Goal: Task Accomplishment & Management: Manage account settings

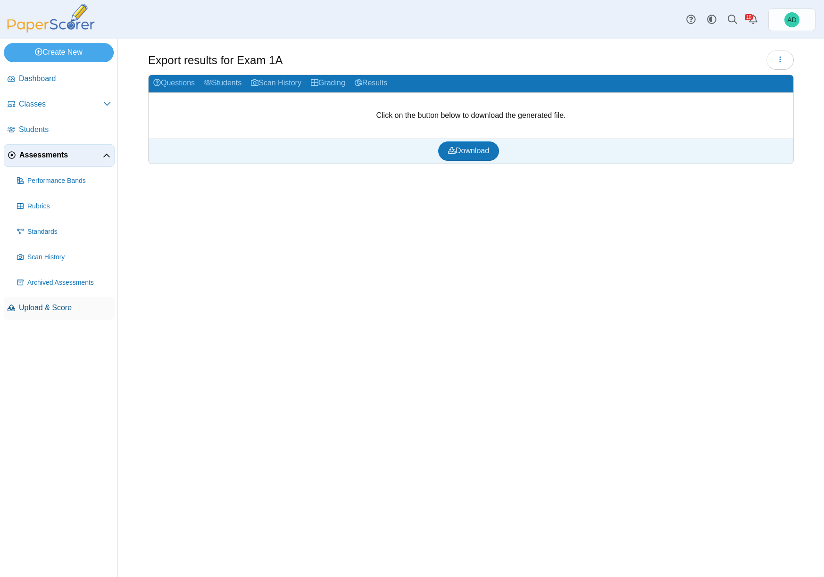
click at [35, 308] on span "Upload & Score" at bounding box center [65, 308] width 92 height 10
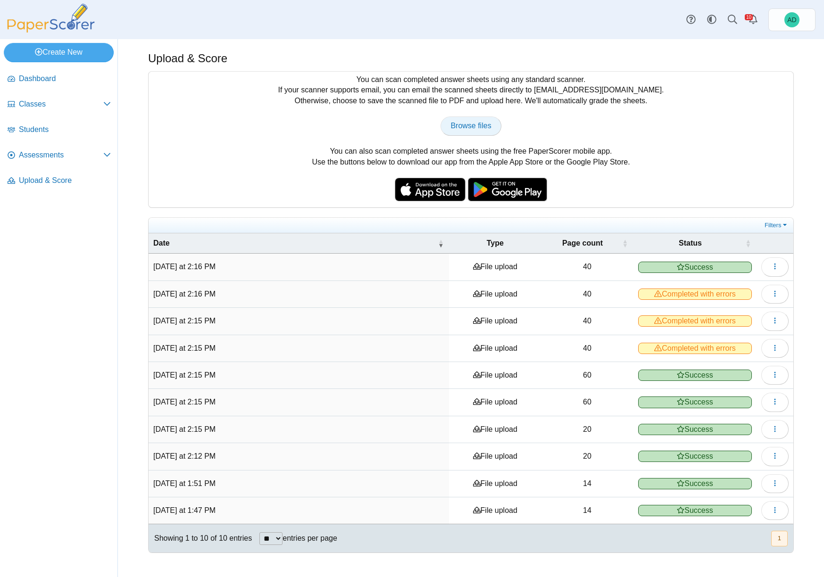
click at [474, 125] on span "Browse files" at bounding box center [470, 126] width 41 height 8
type input "**********"
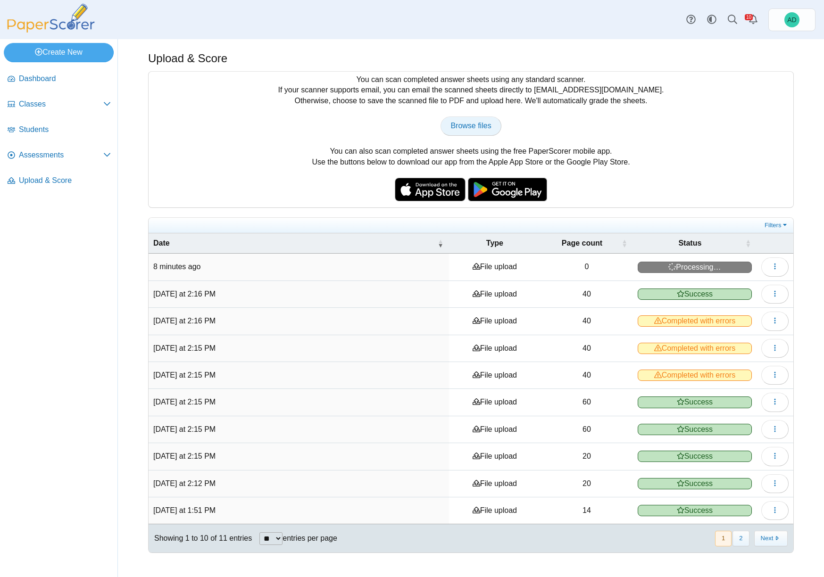
click at [481, 125] on span "Browse files" at bounding box center [470, 126] width 41 height 8
type input "**********"
click at [477, 124] on span "Browse files" at bounding box center [470, 126] width 41 height 8
type input "**********"
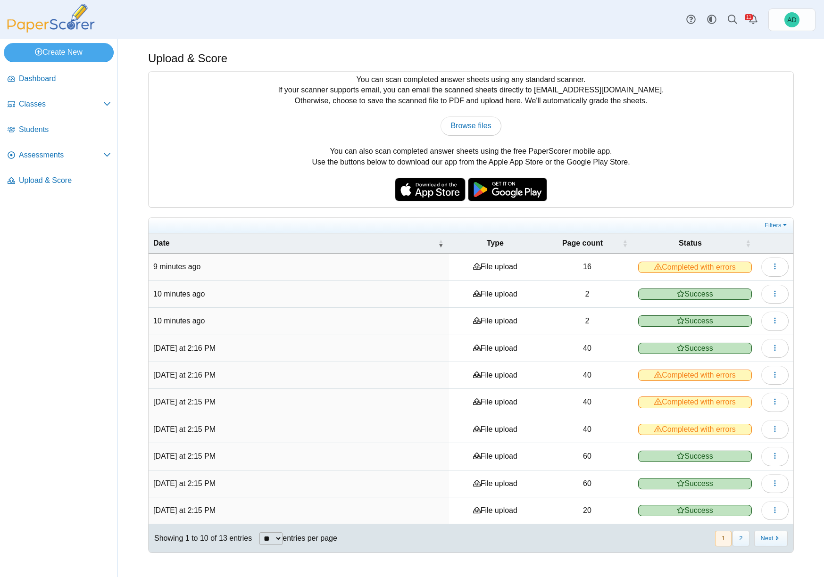
click at [682, 266] on span "Completed with errors" at bounding box center [695, 267] width 114 height 11
click at [777, 264] on icon "button" at bounding box center [775, 267] width 8 height 8
click at [728, 287] on link "View scanned pages" at bounding box center [731, 288] width 113 height 14
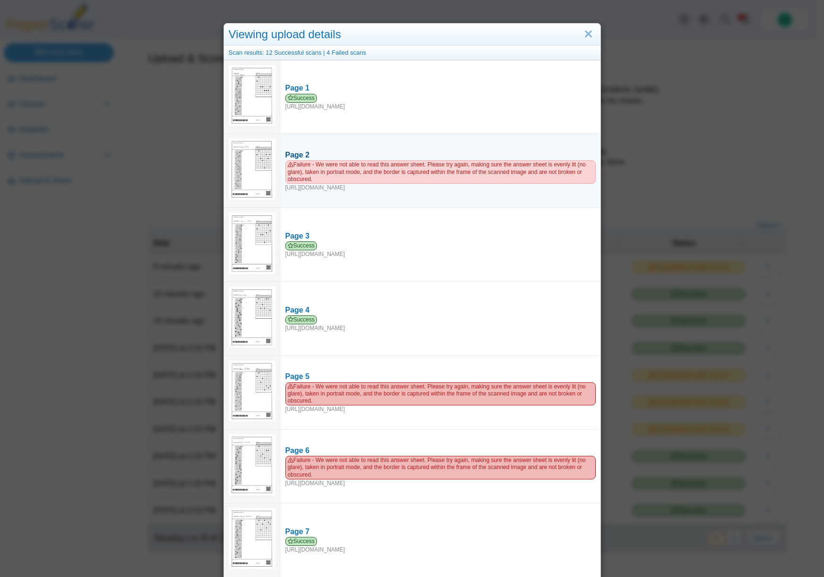
click at [392, 164] on span "Failure - We were not able to read this answer sheet. Please try again, making …" at bounding box center [440, 171] width 310 height 23
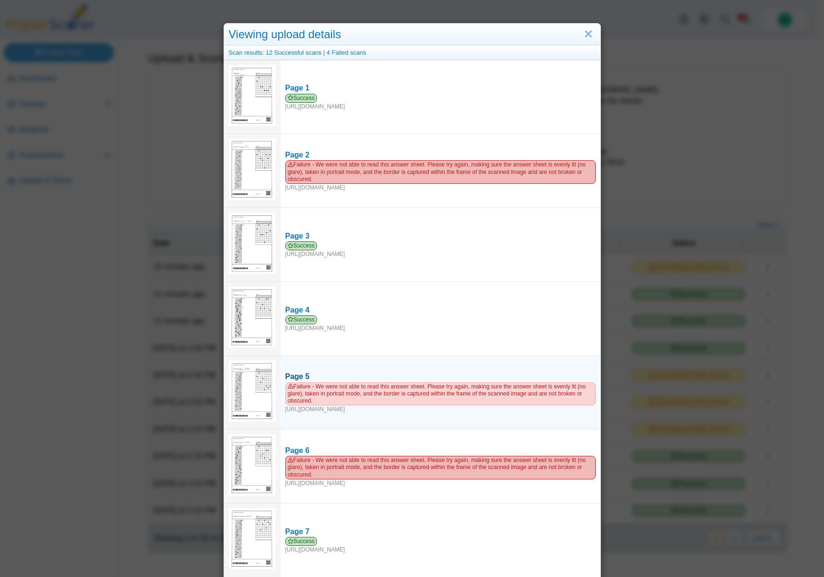
click at [509, 386] on span "Failure - We were not able to read this answer sheet. Please try again, making …" at bounding box center [440, 393] width 310 height 23
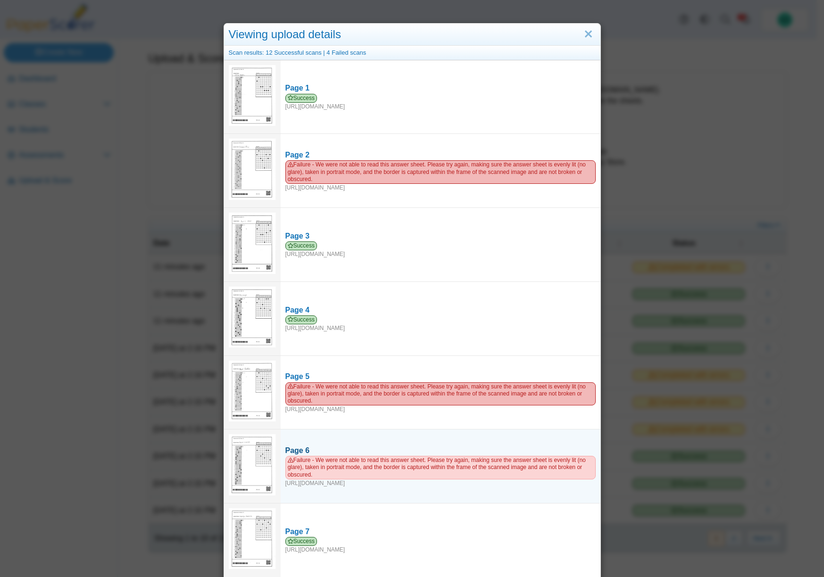
click at [504, 458] on span "Failure - We were not able to read this answer sheet. Please try again, making …" at bounding box center [440, 467] width 310 height 23
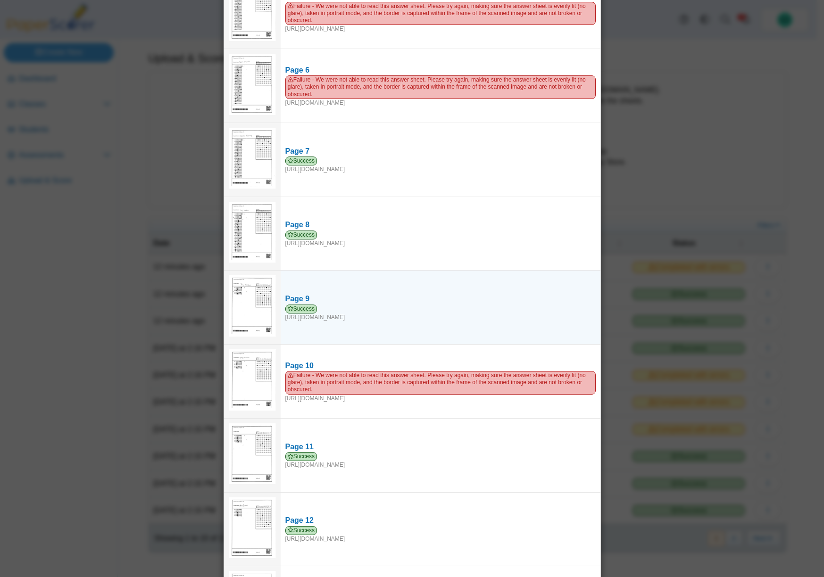
scroll to position [389, 0]
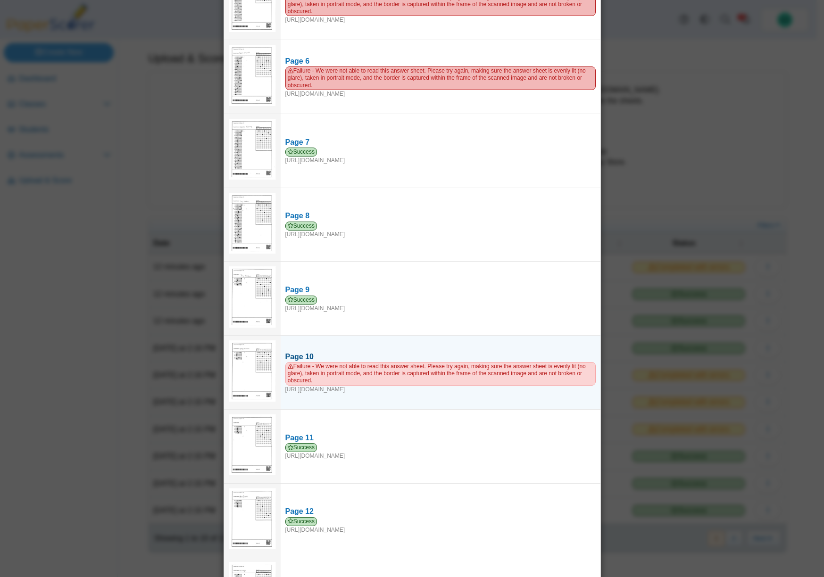
click at [458, 362] on span "Failure - We were not able to read this answer sheet. Please try again, making …" at bounding box center [440, 373] width 310 height 23
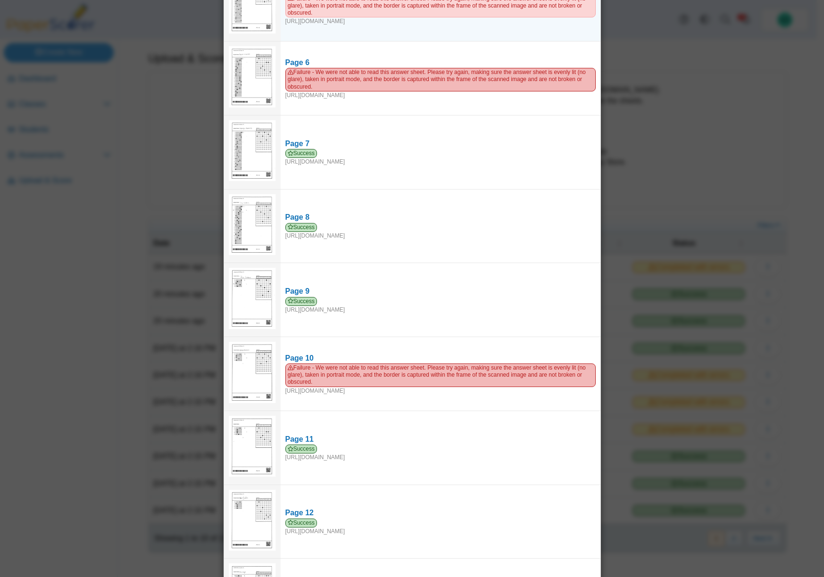
scroll to position [0, 0]
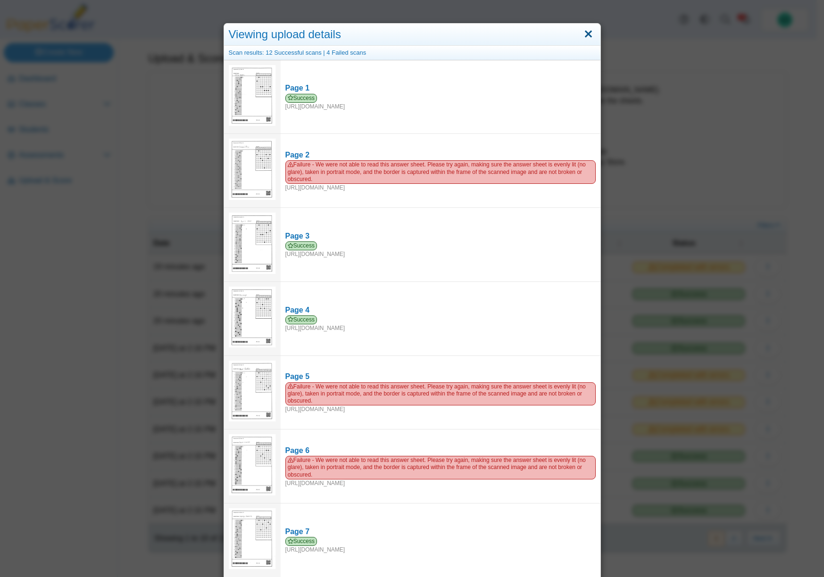
click at [583, 33] on link "Close" at bounding box center [588, 34] width 15 height 16
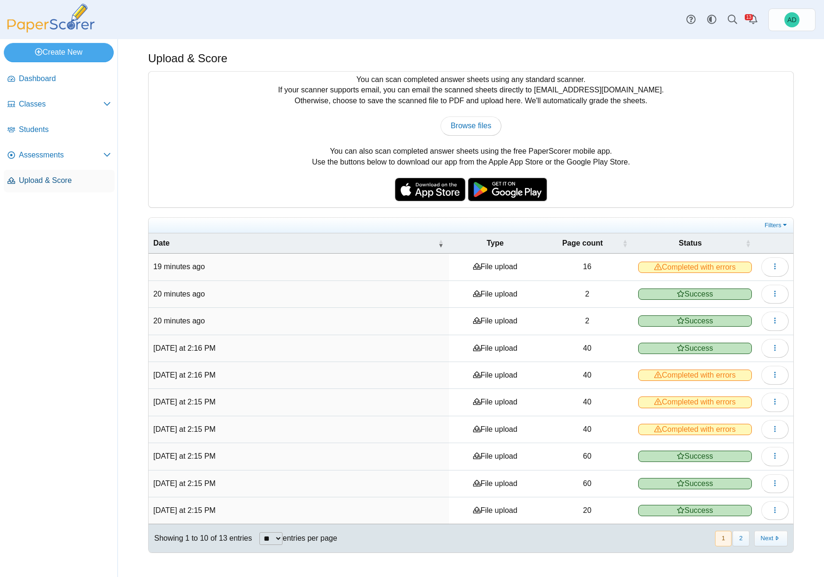
click at [48, 181] on span "Upload & Score" at bounding box center [65, 180] width 92 height 10
click at [477, 125] on span "Browse files" at bounding box center [470, 126] width 41 height 8
type input "**********"
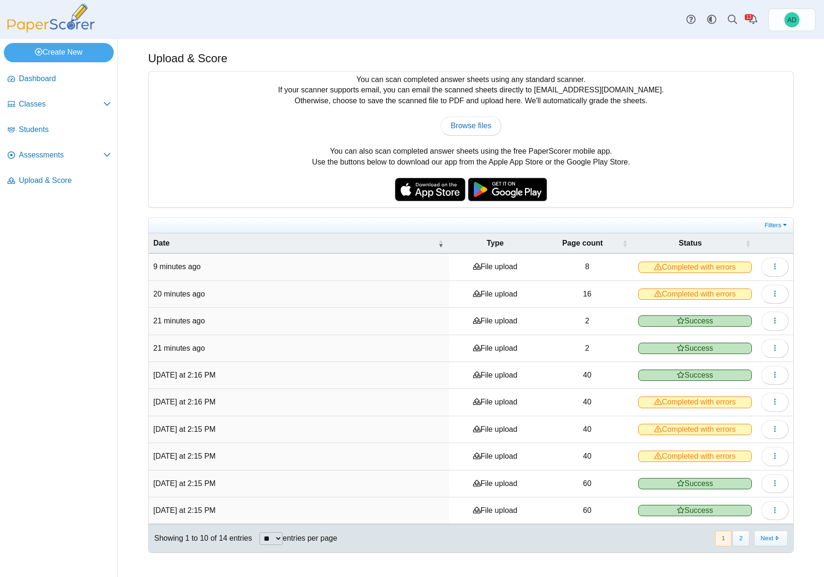
click at [695, 265] on span "Completed with errors" at bounding box center [695, 267] width 114 height 11
click at [771, 269] on icon "button" at bounding box center [775, 267] width 8 height 8
click at [753, 288] on link "View scanned pages" at bounding box center [731, 288] width 113 height 14
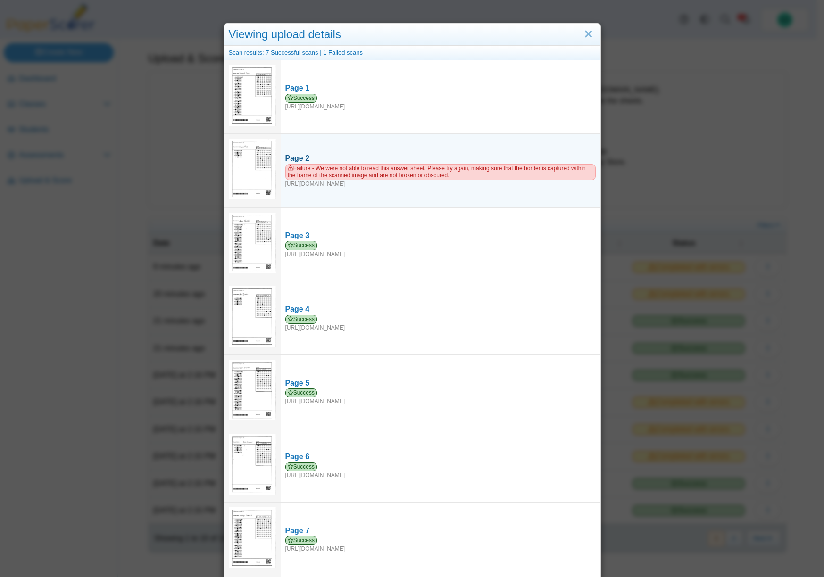
click at [419, 166] on span "Failure - We were not able to read this answer sheet. Please try again, making …" at bounding box center [440, 172] width 310 height 16
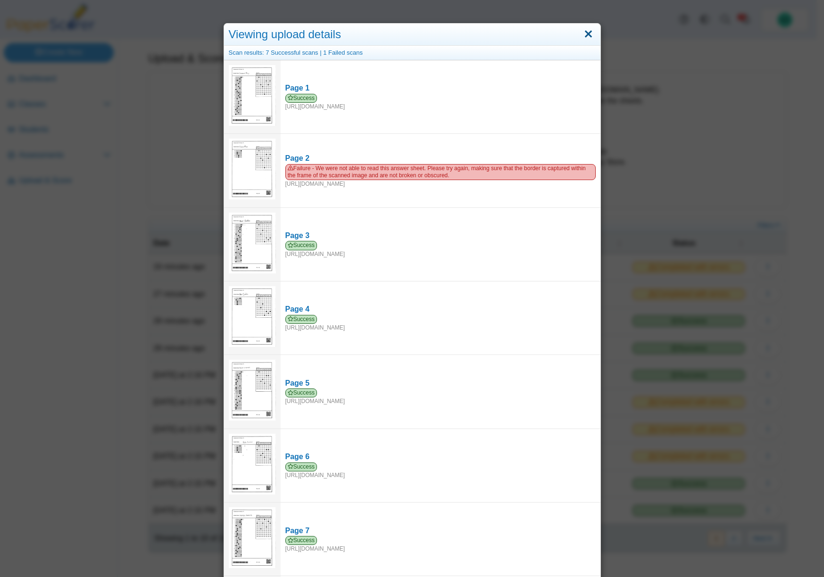
click at [589, 34] on link "Close" at bounding box center [588, 34] width 15 height 16
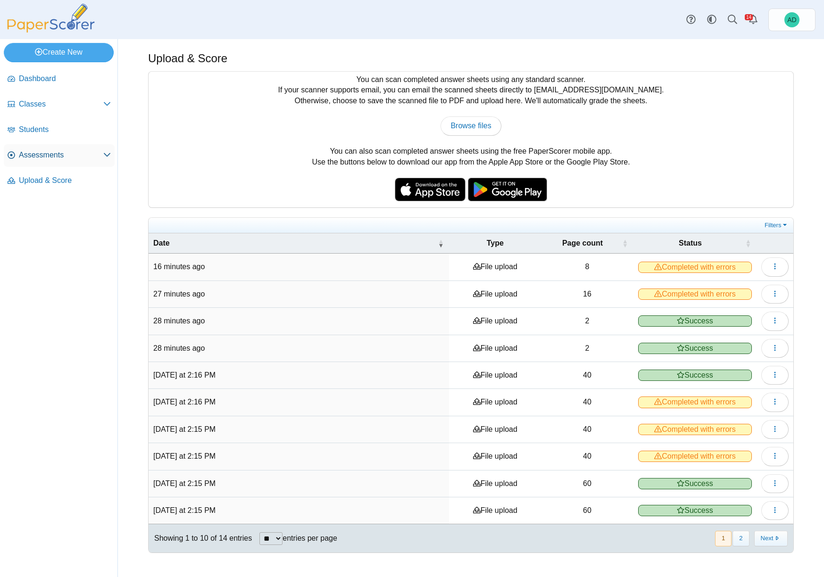
click at [37, 155] on span "Assessments" at bounding box center [61, 155] width 84 height 10
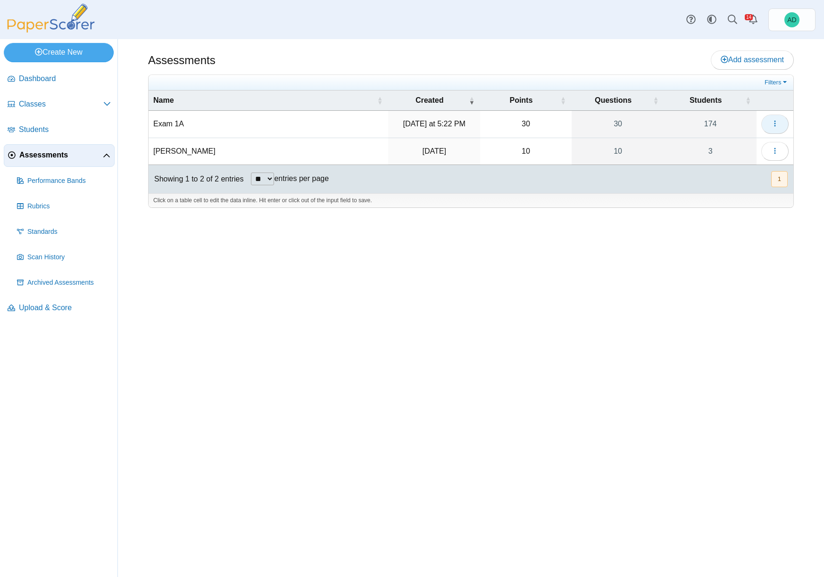
click at [780, 124] on button "button" at bounding box center [774, 124] width 27 height 19
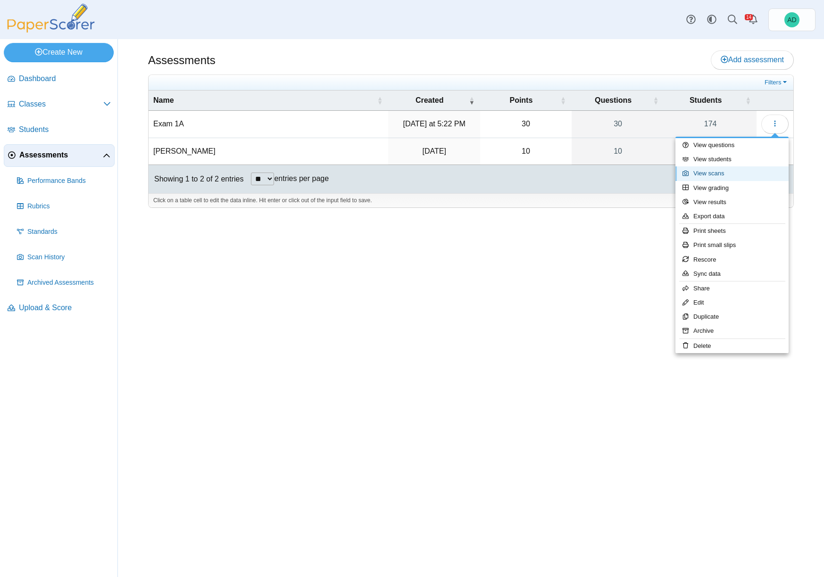
click at [720, 169] on link "View scans" at bounding box center [731, 173] width 113 height 14
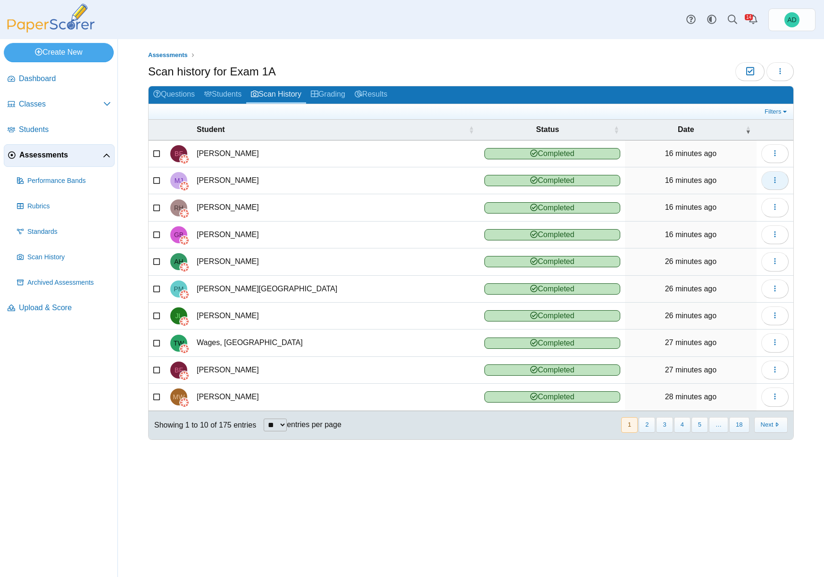
click at [778, 179] on icon "button" at bounding box center [775, 180] width 8 height 8
click at [728, 202] on link "View scanned test" at bounding box center [731, 202] width 113 height 14
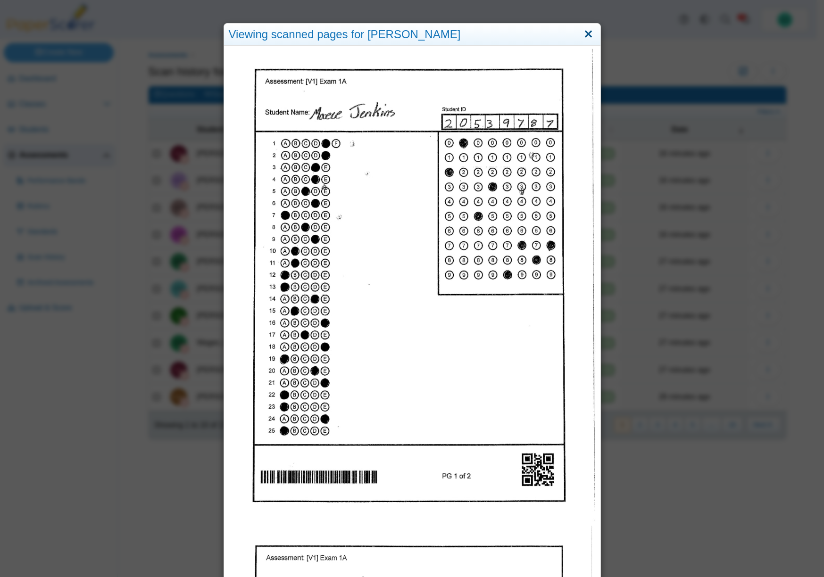
click at [586, 34] on link "Close" at bounding box center [588, 34] width 15 height 16
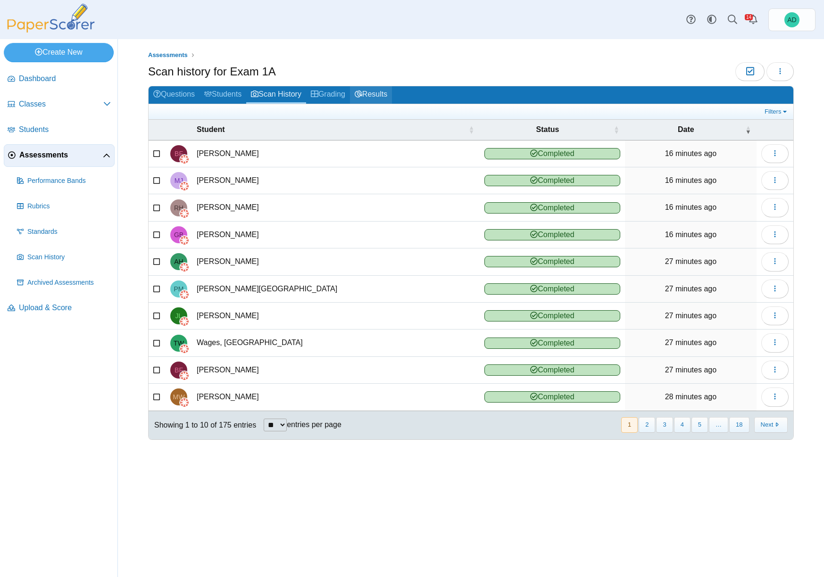
click at [383, 93] on link "Results" at bounding box center [371, 94] width 42 height 17
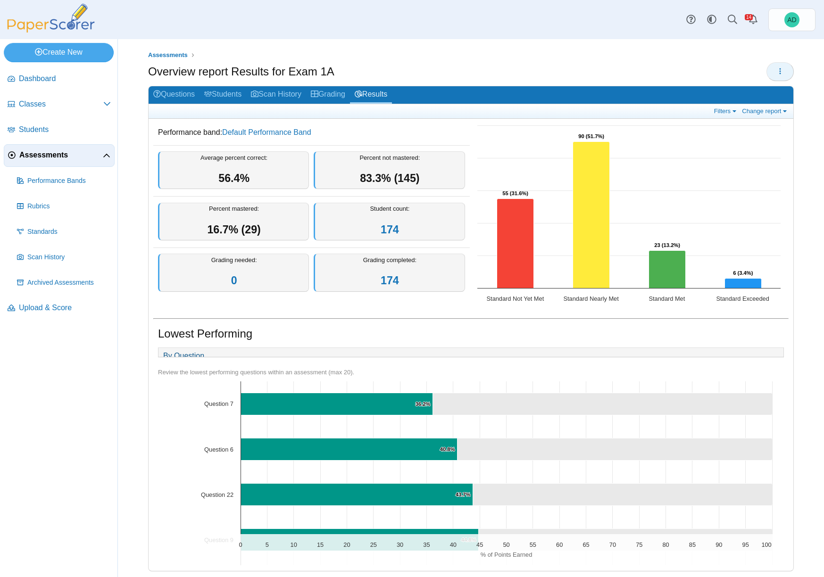
click at [776, 73] on icon "button" at bounding box center [780, 71] width 8 height 8
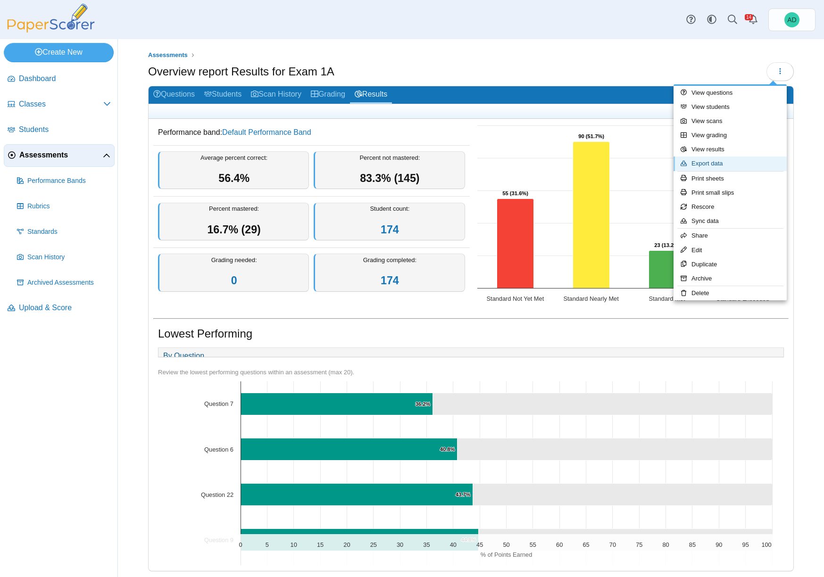
click at [715, 161] on link "Export data" at bounding box center [729, 164] width 113 height 14
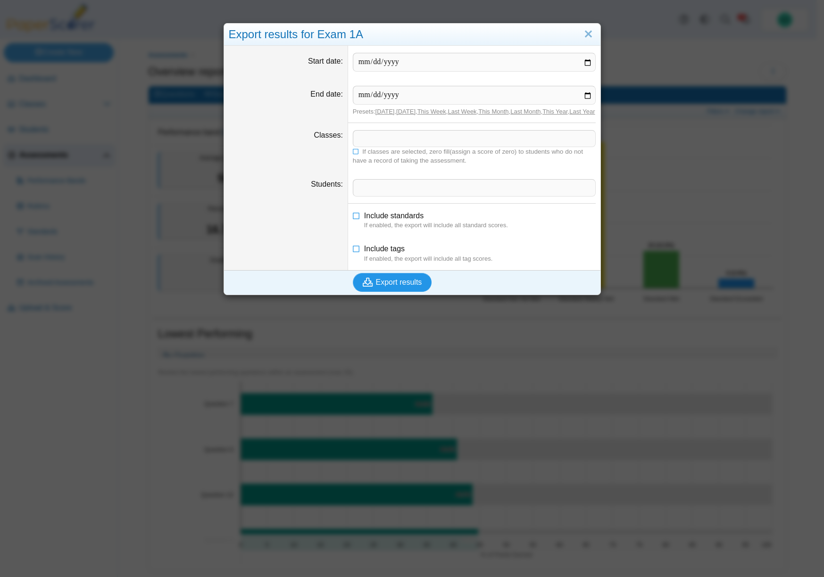
click at [389, 286] on span "Export results" at bounding box center [399, 282] width 46 height 8
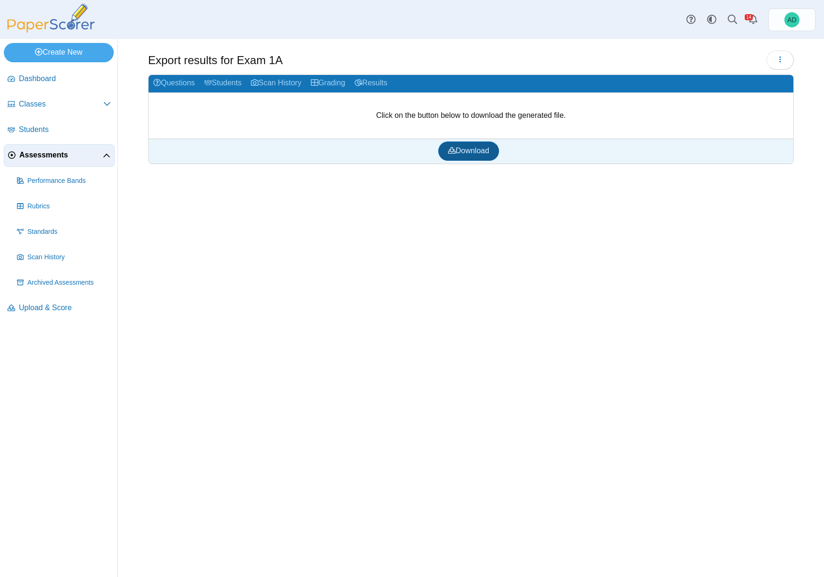
click at [482, 150] on span "Download" at bounding box center [468, 151] width 41 height 8
click at [183, 83] on link "Questions" at bounding box center [174, 83] width 51 height 17
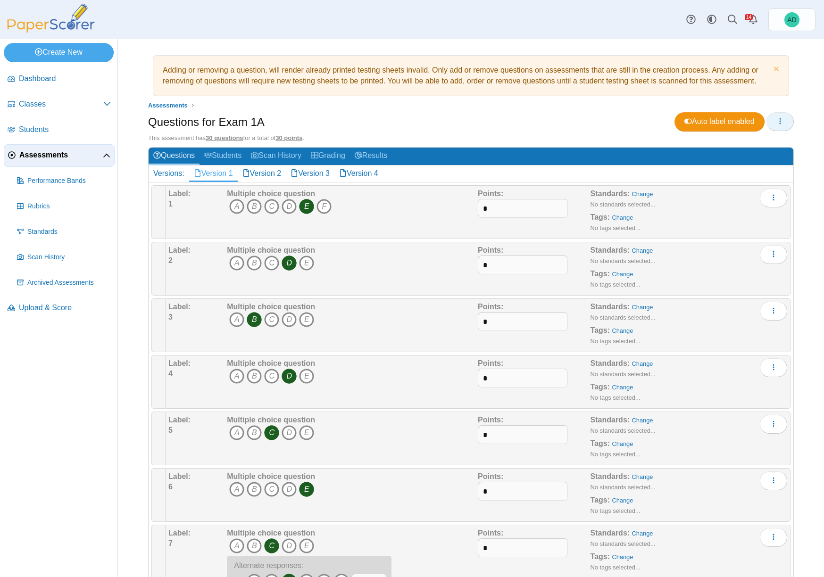
click at [779, 120] on button "button" at bounding box center [779, 121] width 27 height 19
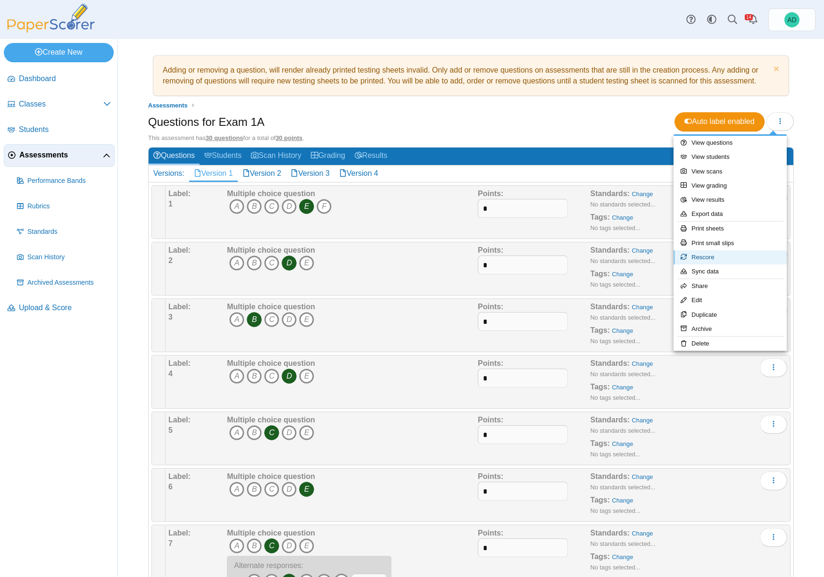
click at [709, 259] on link "Rescore" at bounding box center [729, 257] width 113 height 14
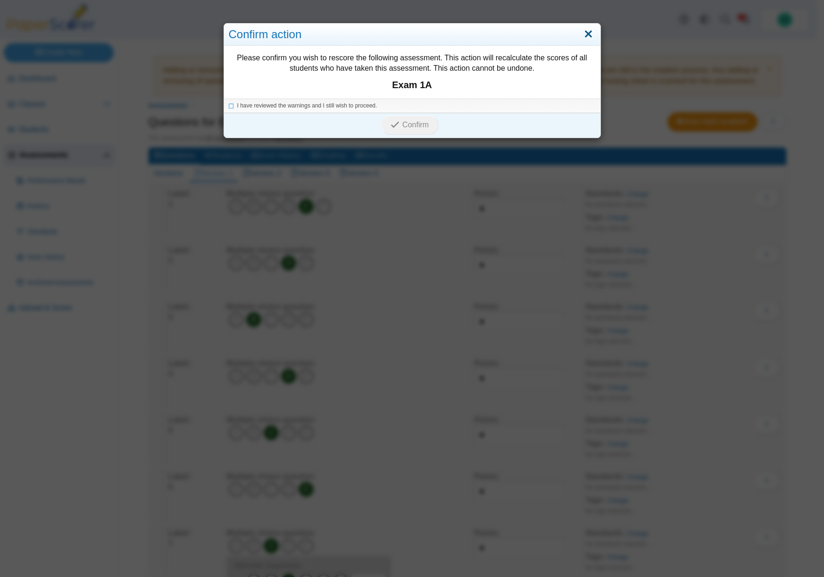
click at [586, 34] on link "Close" at bounding box center [588, 34] width 15 height 16
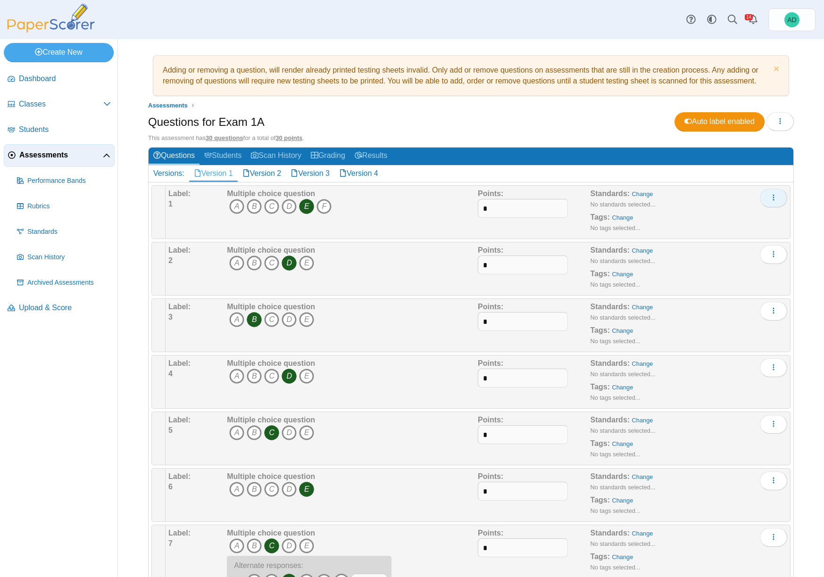
click at [770, 198] on icon "More options" at bounding box center [774, 198] width 8 height 8
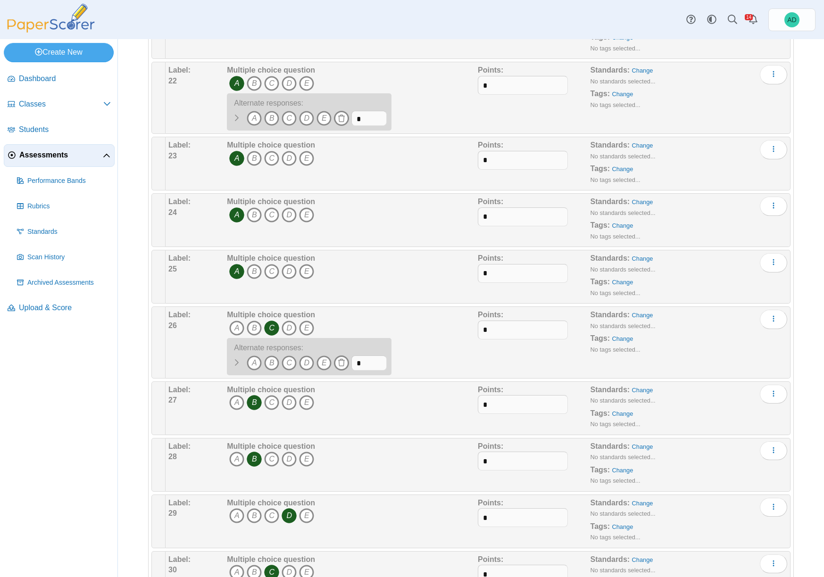
scroll to position [1398, 0]
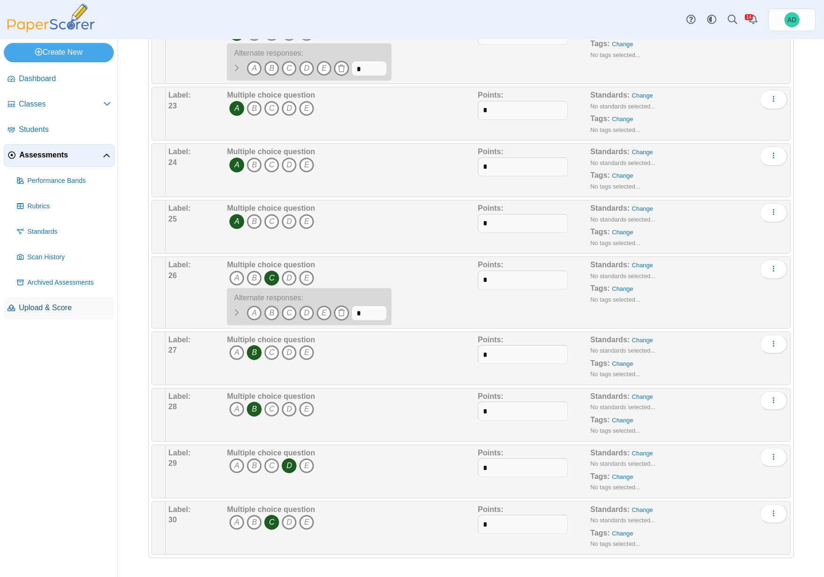
click at [61, 313] on span "Upload & Score" at bounding box center [65, 308] width 92 height 10
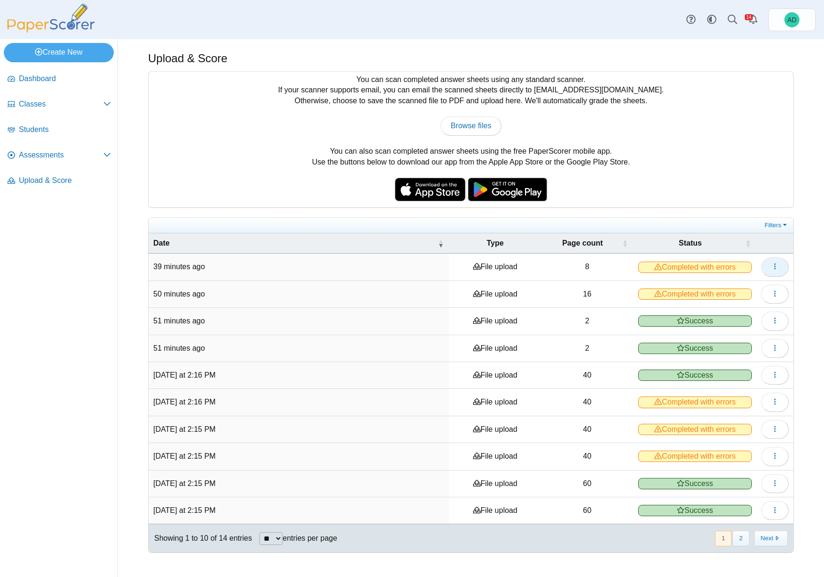
click at [774, 268] on icon "button" at bounding box center [775, 267] width 8 height 8
click at [742, 286] on link "View scanned pages" at bounding box center [731, 288] width 113 height 14
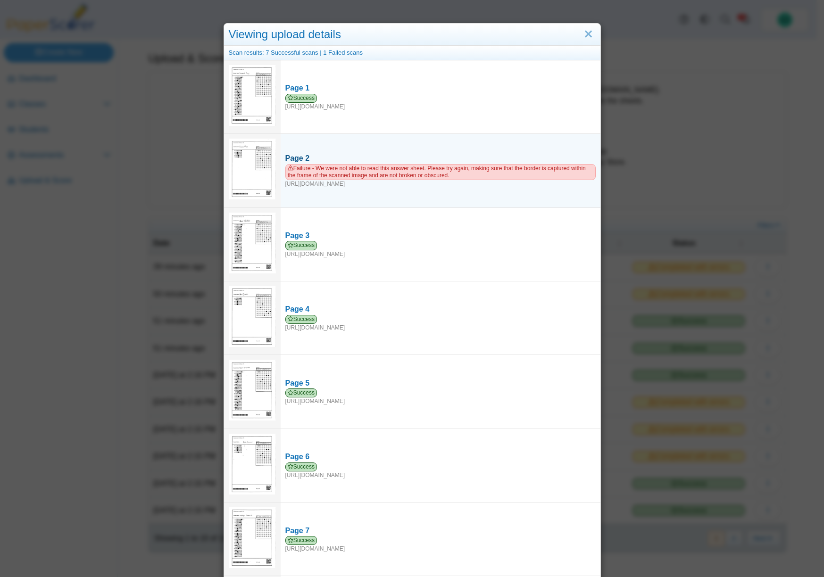
click at [480, 164] on span "Failure - We were not able to read this answer sheet. Please try again, making …" at bounding box center [440, 172] width 310 height 16
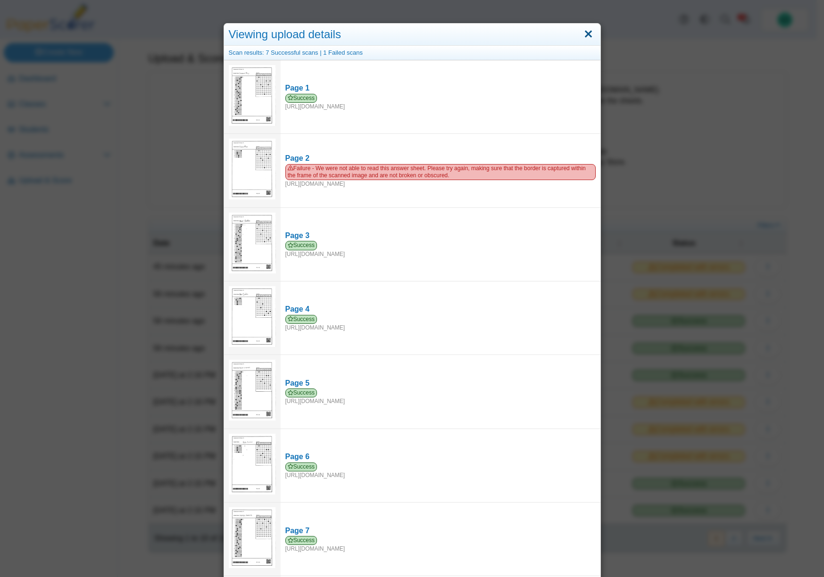
click at [586, 33] on link "Close" at bounding box center [588, 34] width 15 height 16
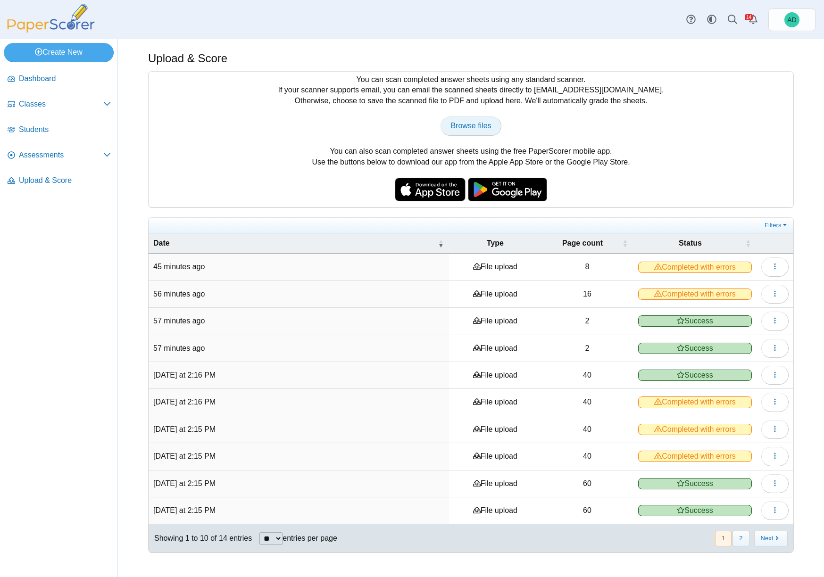
click at [477, 121] on link "Browse files" at bounding box center [470, 125] width 60 height 19
type input "**********"
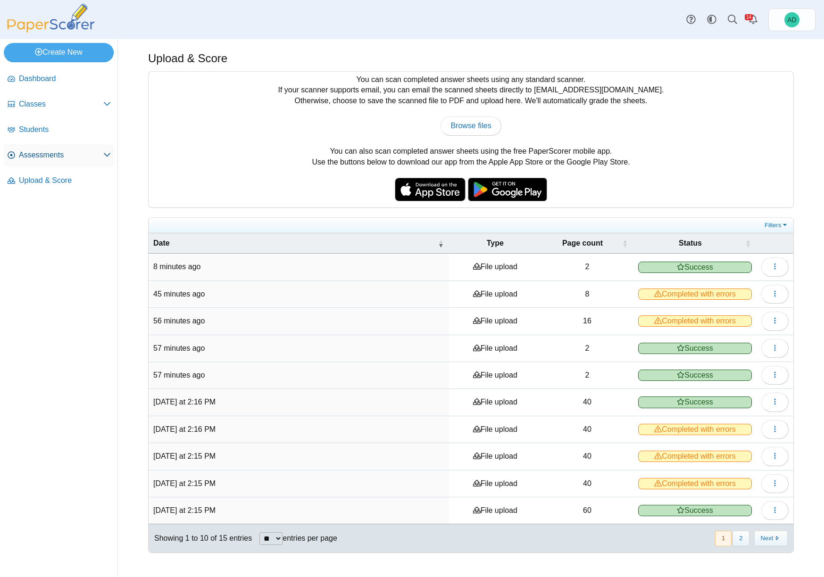
click at [48, 155] on span "Assessments" at bounding box center [61, 155] width 84 height 10
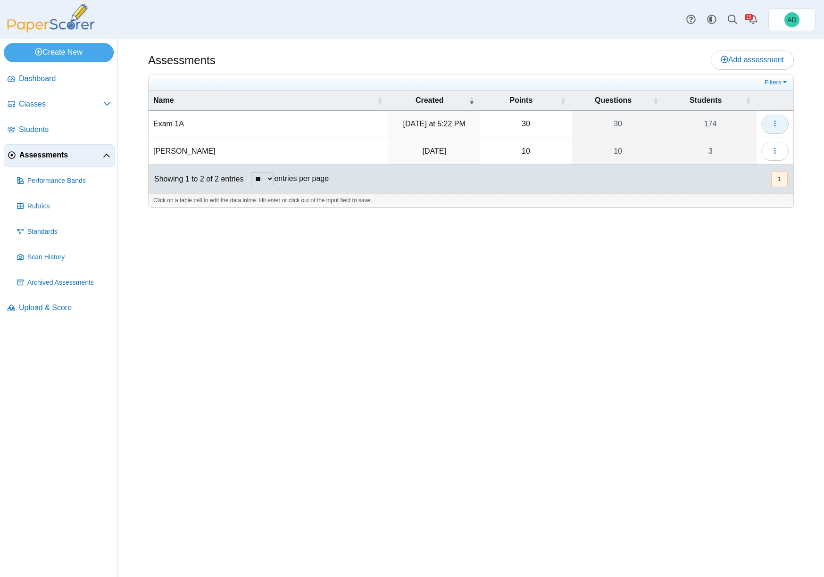
click at [779, 122] on button "button" at bounding box center [774, 124] width 27 height 19
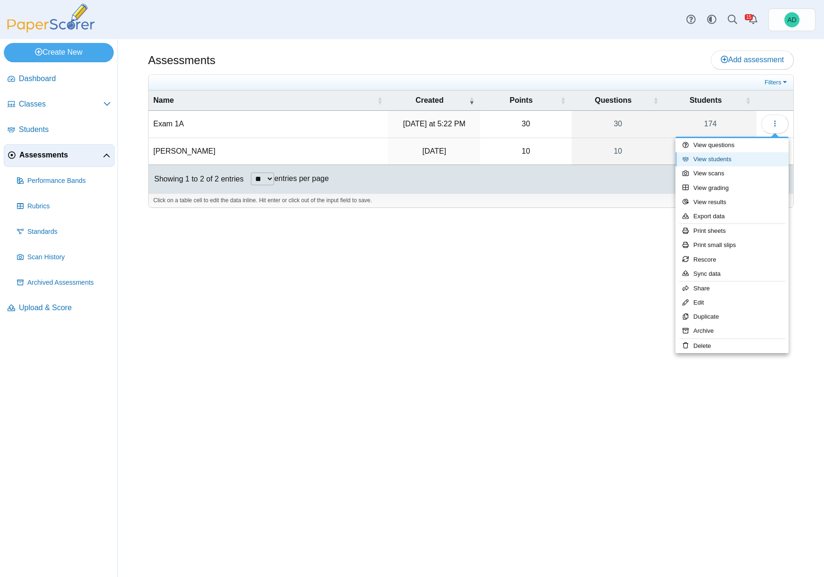
click at [722, 159] on link "View students" at bounding box center [731, 159] width 113 height 14
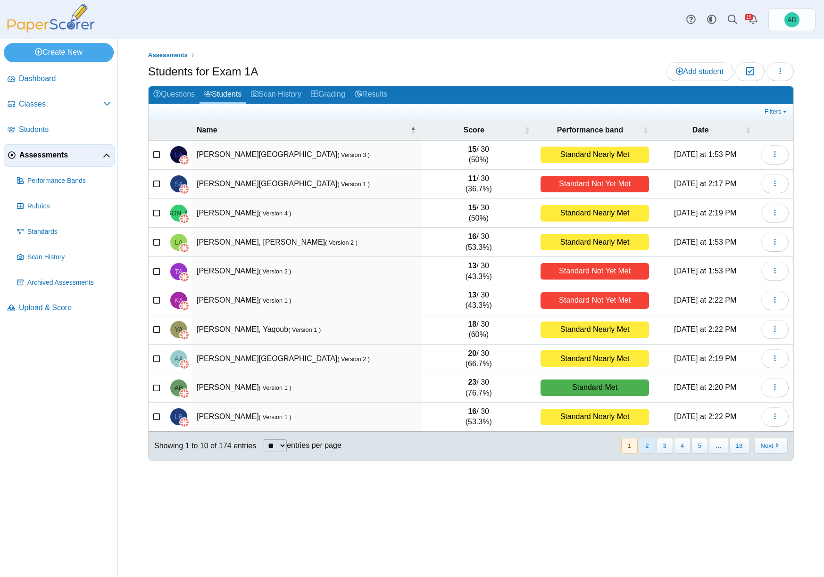
click at [650, 448] on button "2" at bounding box center [646, 446] width 17 height 16
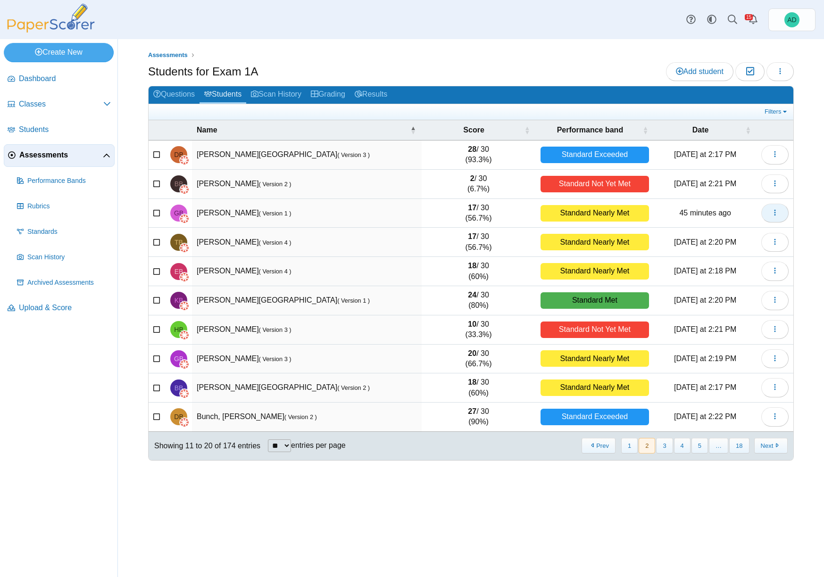
click at [776, 211] on icon "button" at bounding box center [775, 213] width 8 height 8
click at [740, 278] on link "Remove from assessment" at bounding box center [731, 278] width 113 height 14
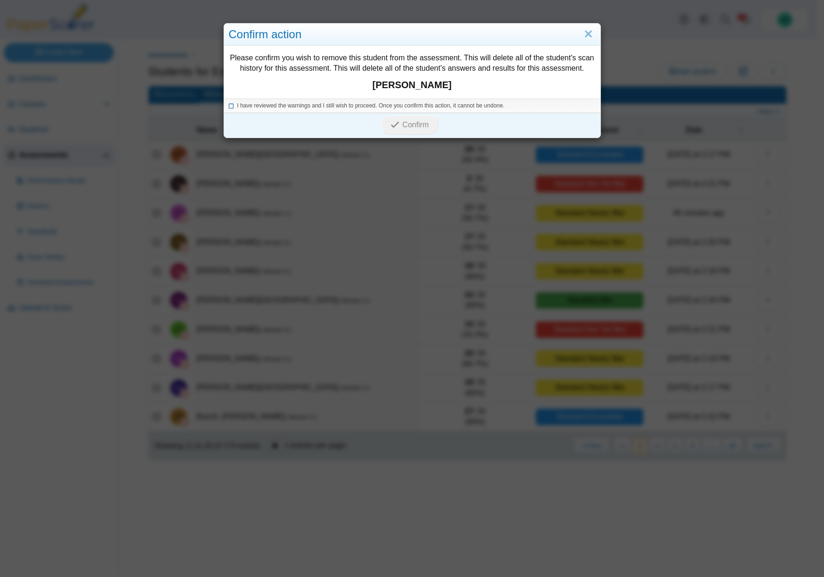
click at [229, 105] on icon at bounding box center [232, 104] width 6 height 5
click at [412, 123] on span "Confirm" at bounding box center [415, 125] width 26 height 8
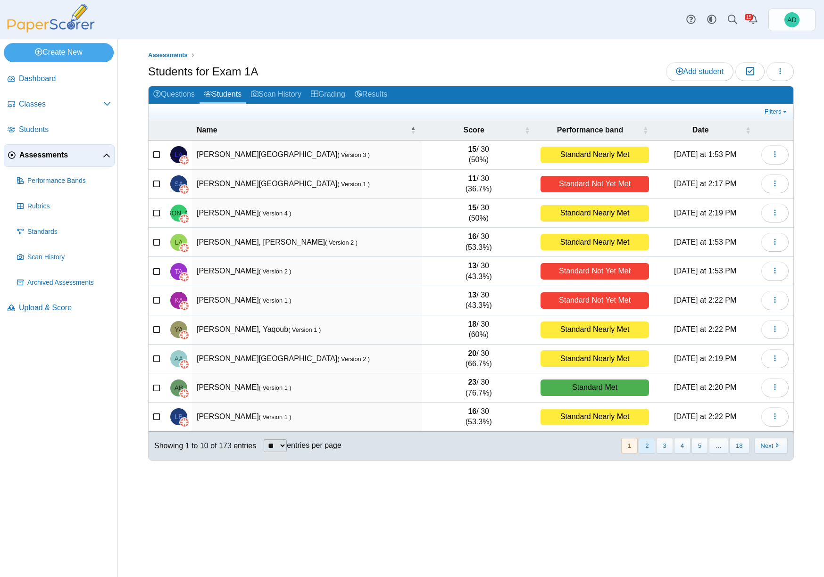
click at [645, 444] on button "2" at bounding box center [646, 446] width 17 height 16
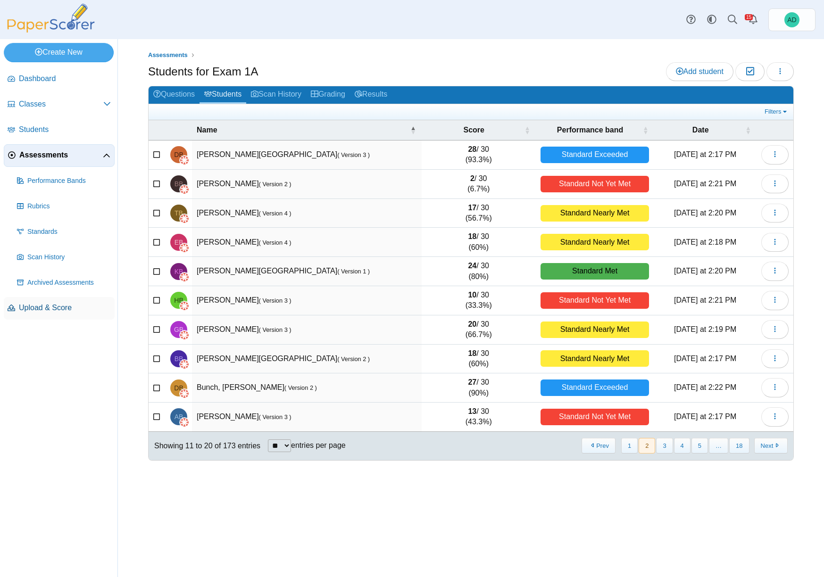
click at [48, 306] on span "Upload & Score" at bounding box center [65, 308] width 92 height 10
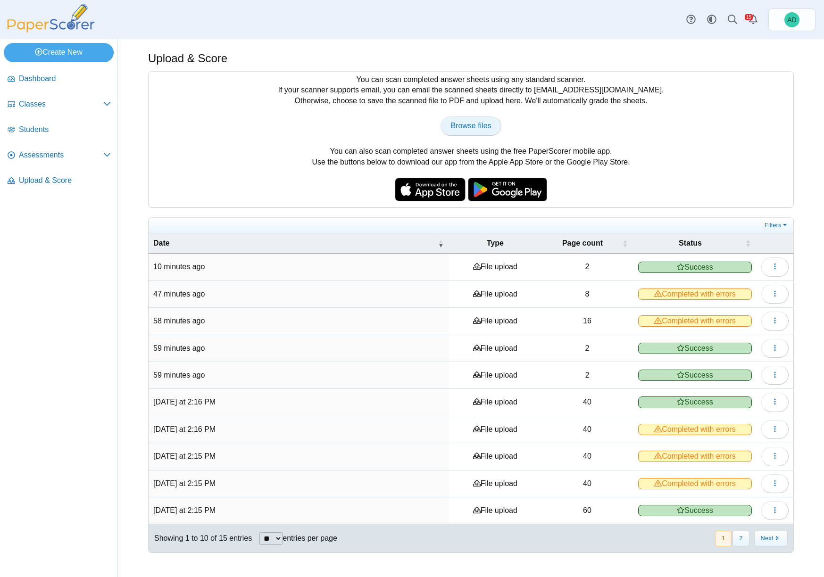
click at [477, 122] on span "Browse files" at bounding box center [470, 126] width 41 height 8
type input "**********"
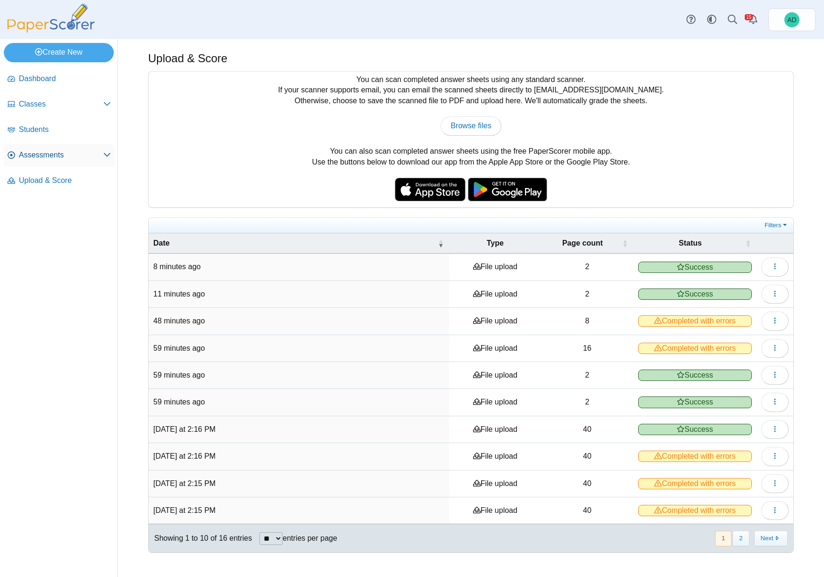
click at [53, 156] on span "Assessments" at bounding box center [61, 155] width 84 height 10
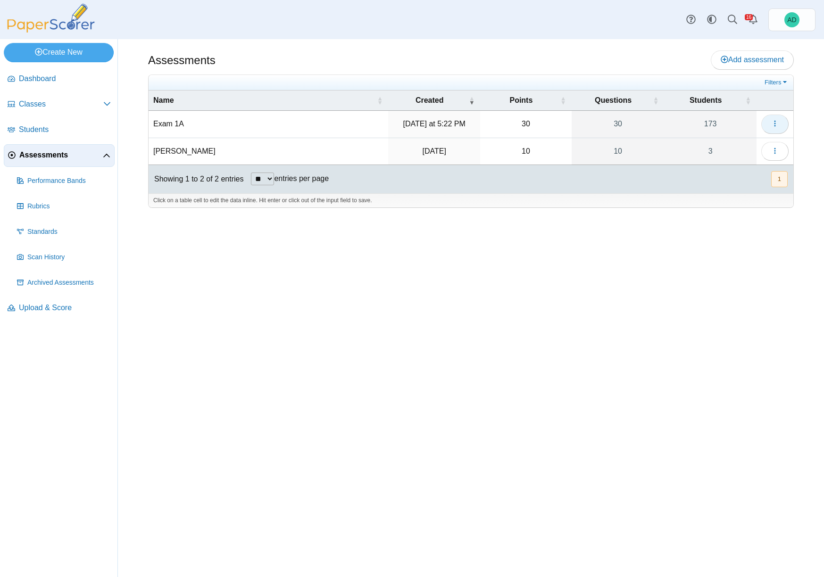
click at [778, 124] on icon "button" at bounding box center [775, 124] width 8 height 8
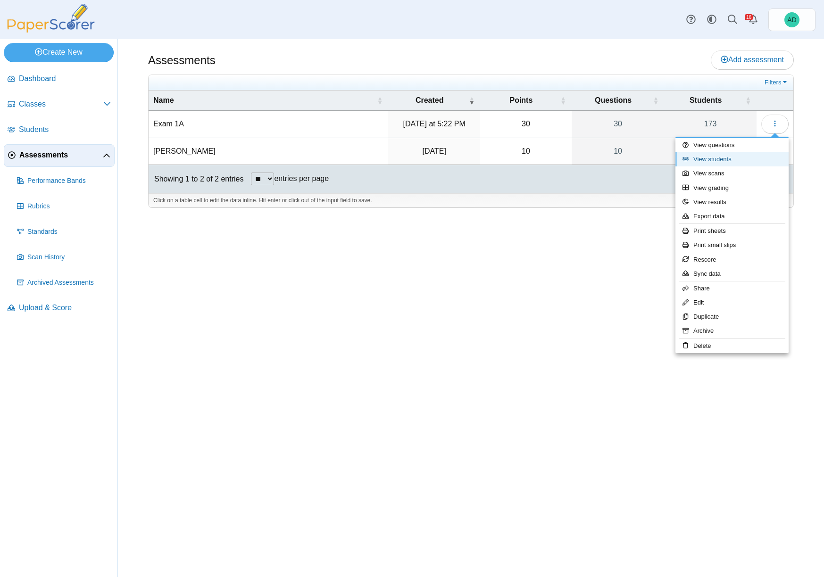
click at [728, 159] on link "View students" at bounding box center [731, 159] width 113 height 14
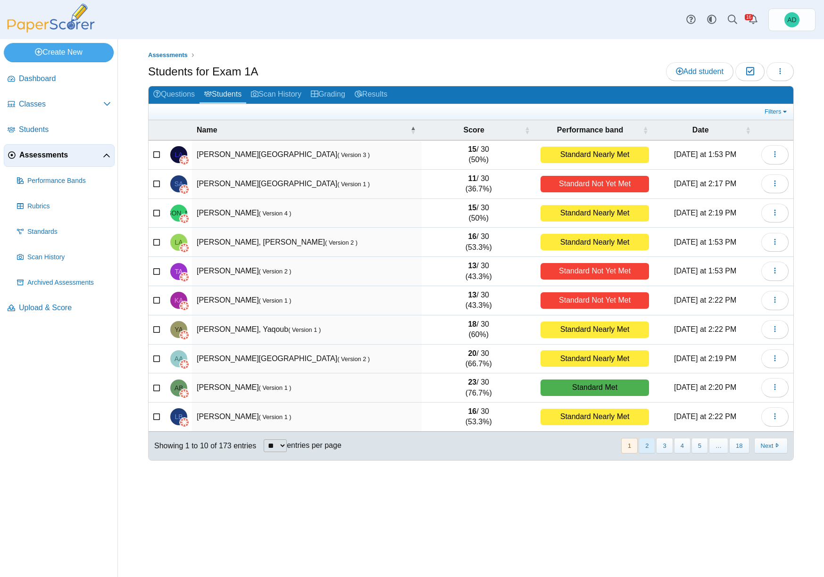
click at [646, 447] on button "2" at bounding box center [646, 446] width 17 height 16
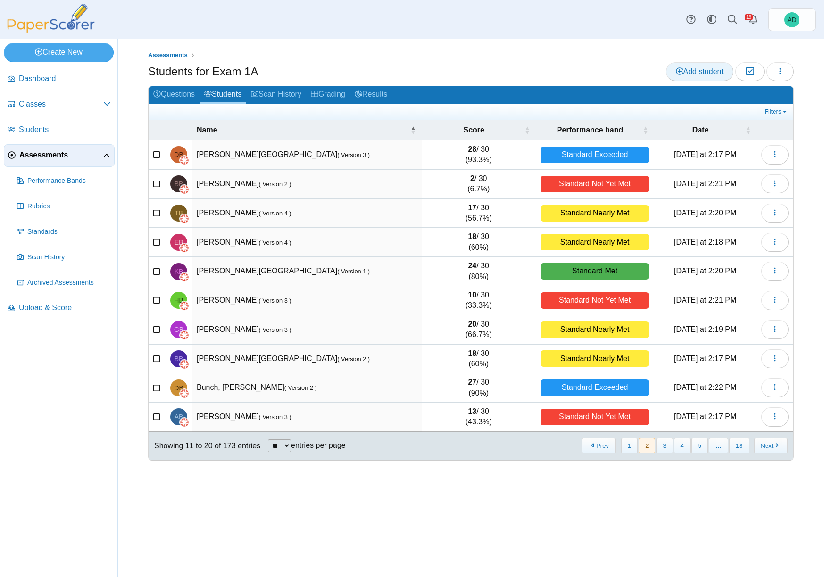
click at [701, 68] on span "Add student" at bounding box center [700, 71] width 48 height 8
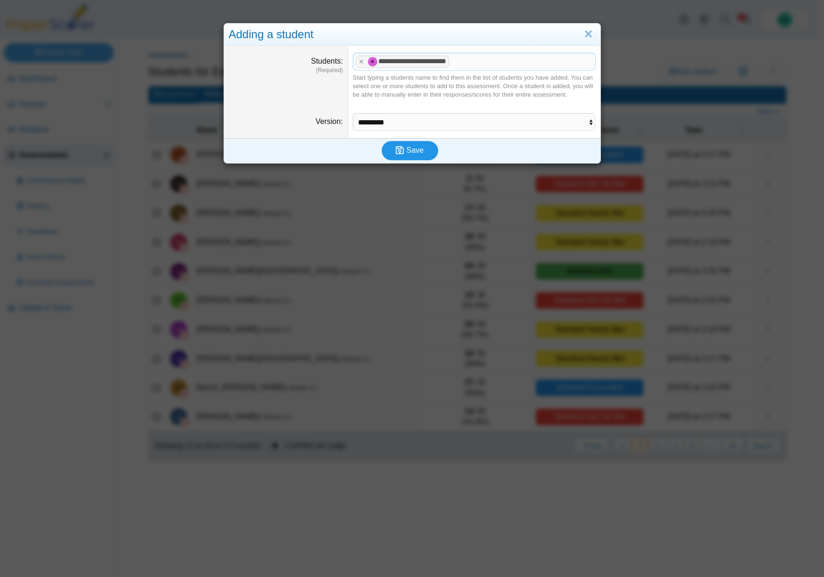
click at [412, 149] on span "Save" at bounding box center [414, 150] width 17 height 8
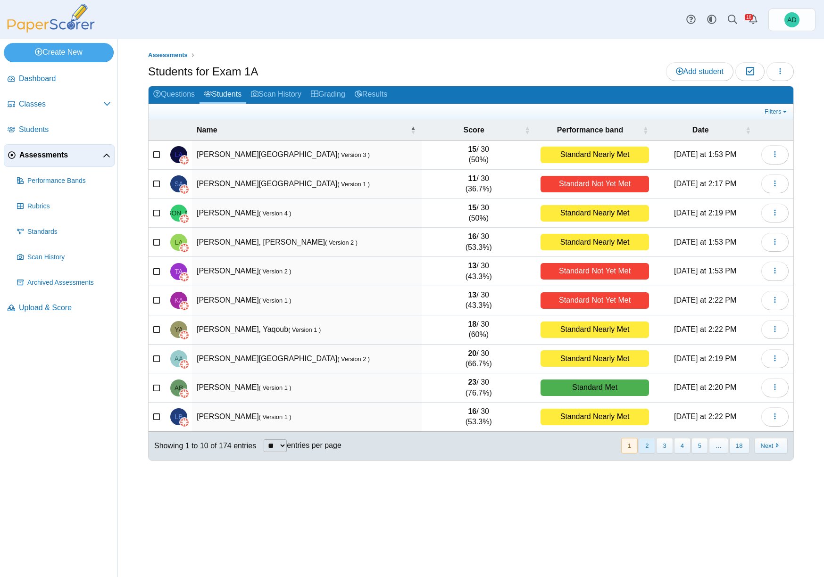
click at [648, 446] on button "2" at bounding box center [646, 446] width 17 height 16
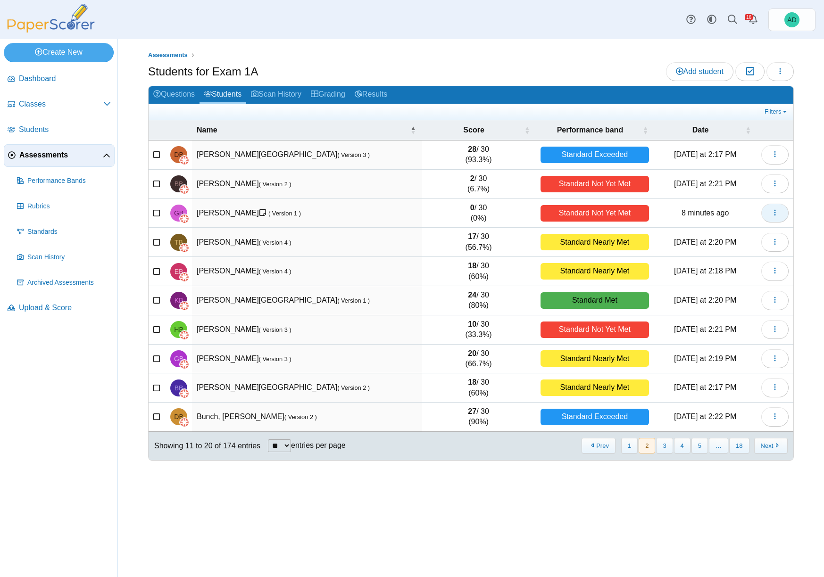
click at [774, 210] on icon "button" at bounding box center [775, 213] width 8 height 8
click at [777, 210] on icon "button" at bounding box center [775, 213] width 8 height 8
click at [55, 305] on span "Upload & Score" at bounding box center [65, 308] width 92 height 10
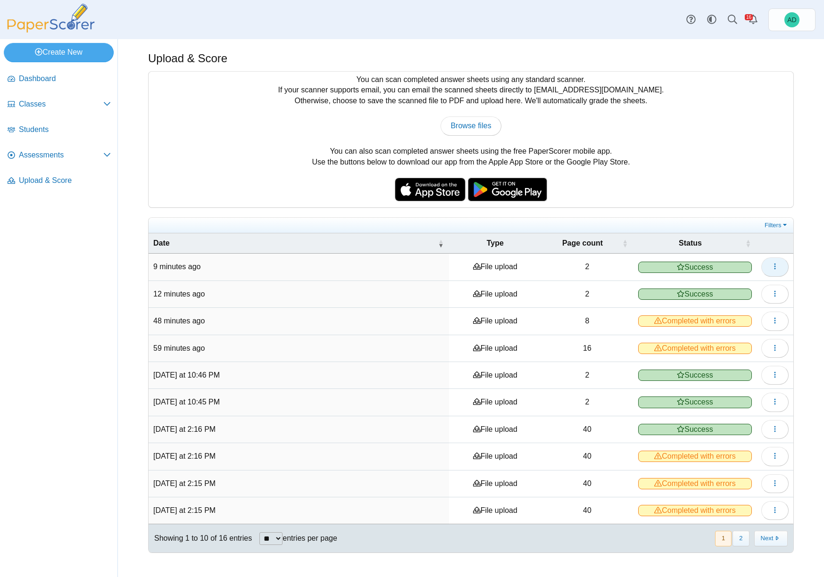
click at [775, 264] on use "button" at bounding box center [774, 267] width 1 height 6
click at [774, 264] on use "button" at bounding box center [774, 267] width 1 height 6
click at [459, 126] on span "Browse files" at bounding box center [470, 126] width 41 height 8
type input "**********"
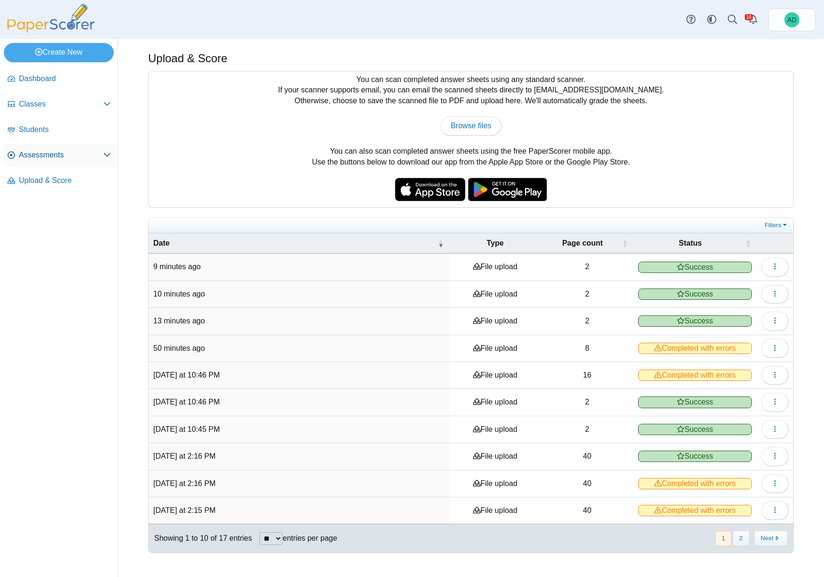
click at [50, 155] on span "Assessments" at bounding box center [61, 155] width 84 height 10
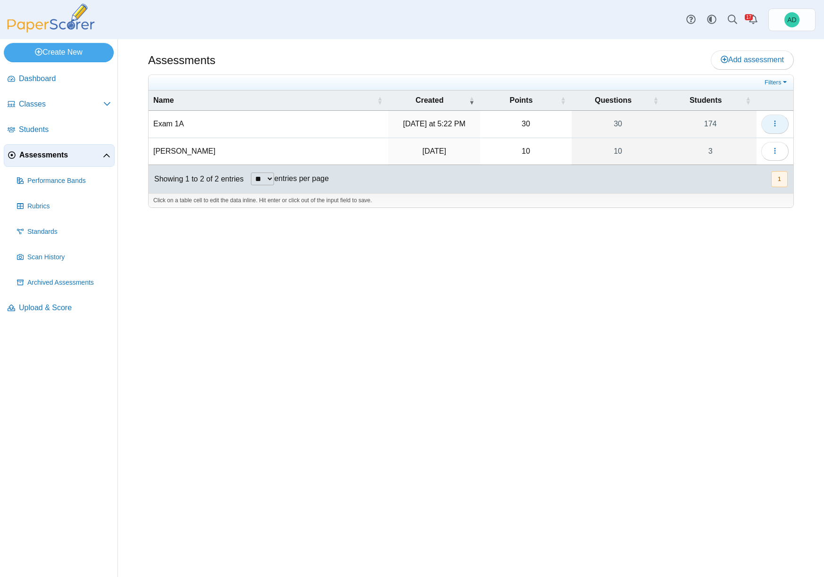
click at [777, 123] on icon "button" at bounding box center [775, 124] width 8 height 8
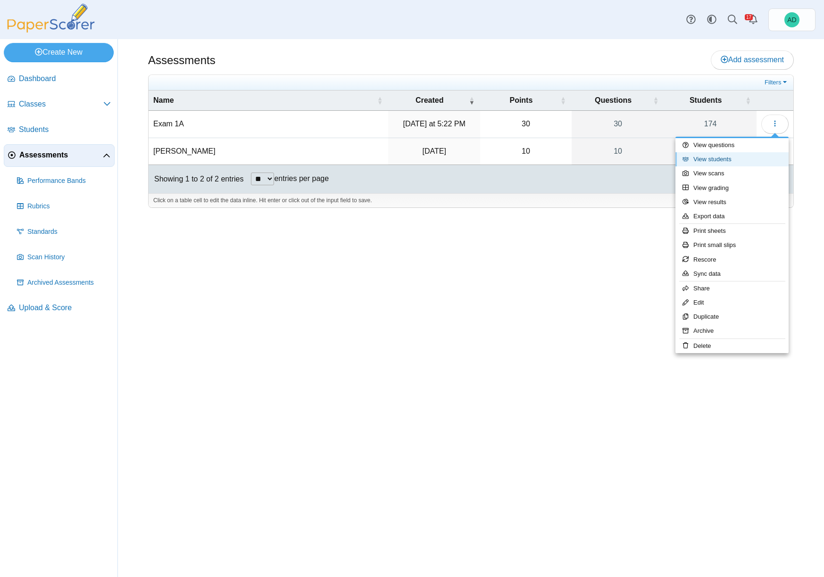
click at [722, 160] on link "View students" at bounding box center [731, 159] width 113 height 14
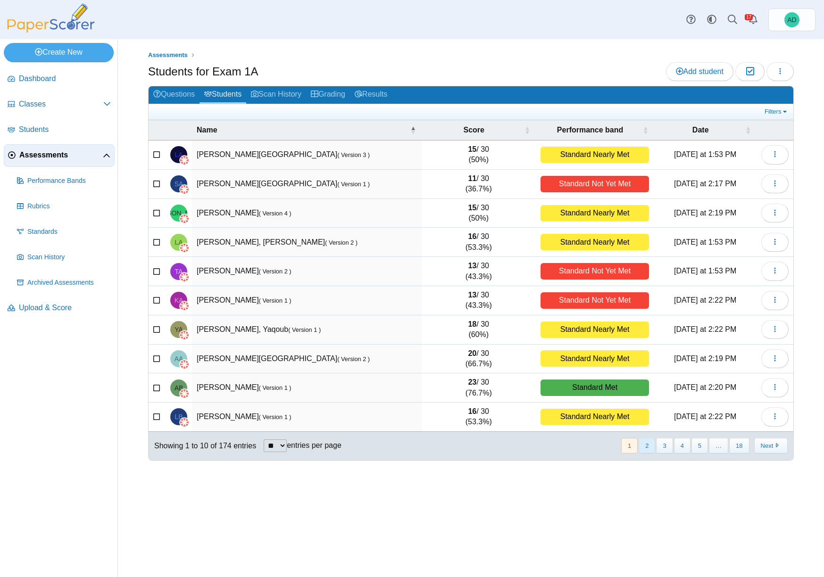
click at [648, 447] on button "2" at bounding box center [646, 446] width 17 height 16
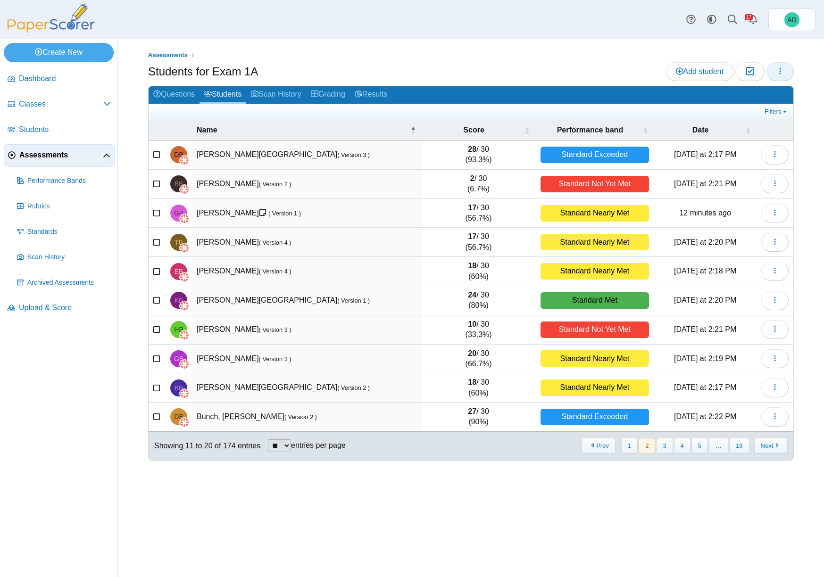
click at [781, 71] on icon "button" at bounding box center [780, 71] width 8 height 8
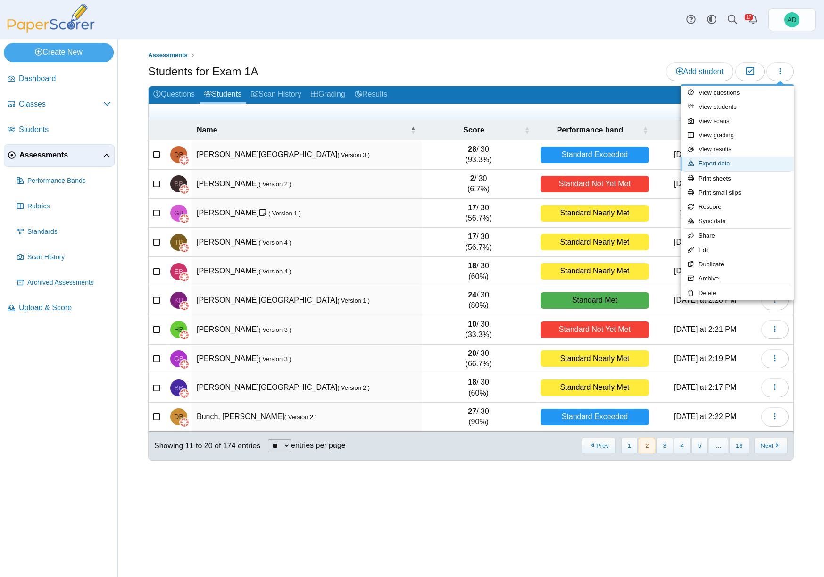
click at [719, 165] on link "Export data" at bounding box center [736, 164] width 113 height 14
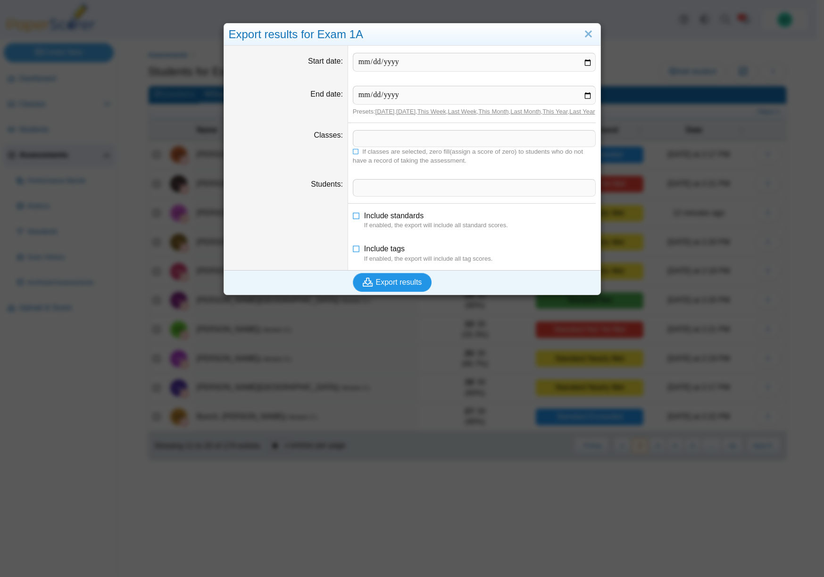
click at [387, 286] on span "Export results" at bounding box center [399, 282] width 46 height 8
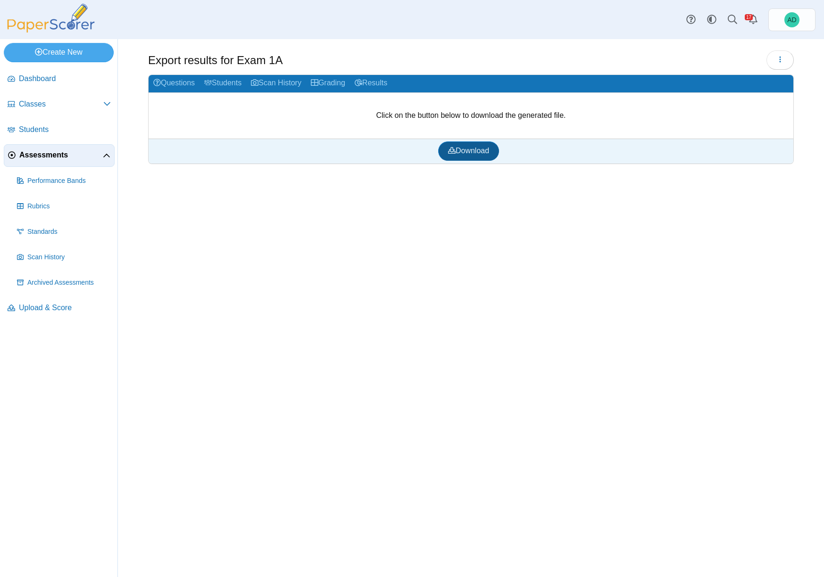
click at [476, 151] on span "Download" at bounding box center [468, 151] width 41 height 8
click at [180, 81] on link "Questions" at bounding box center [174, 83] width 51 height 17
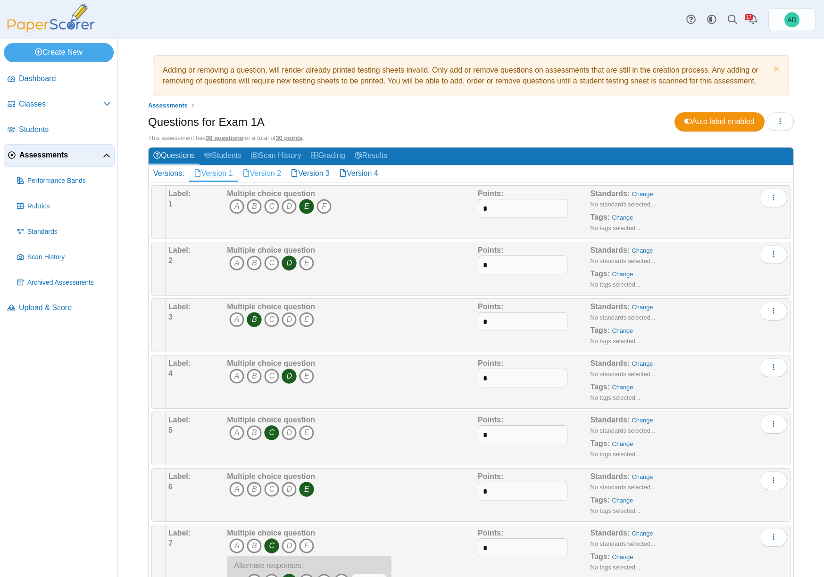
click at [276, 174] on link "Version 2" at bounding box center [262, 174] width 49 height 16
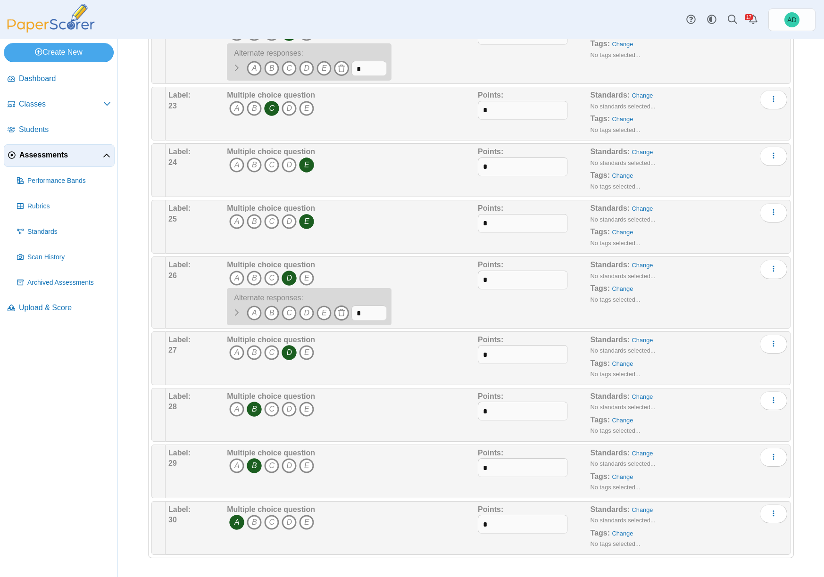
scroll to position [1398, 0]
